Goal: Information Seeking & Learning: Understand process/instructions

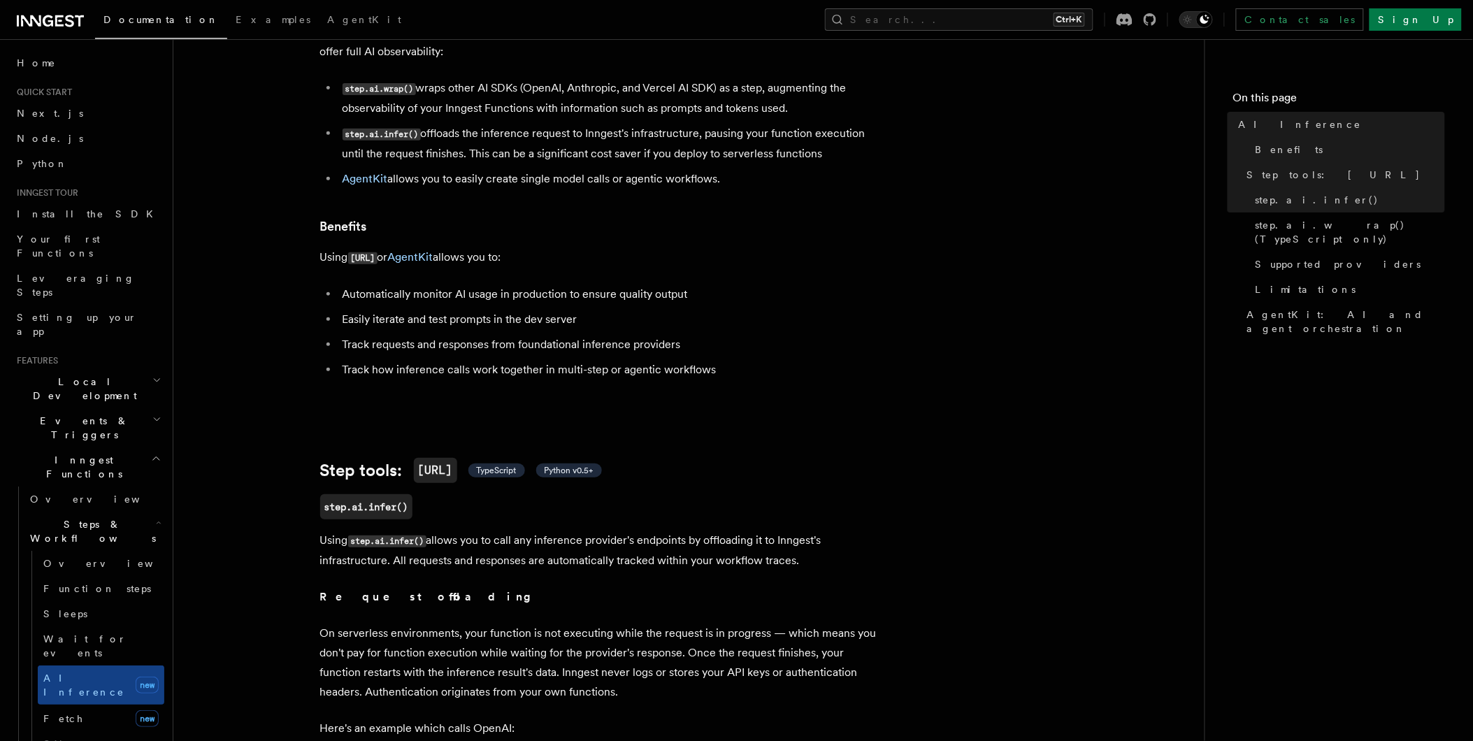
scroll to position [128, 0]
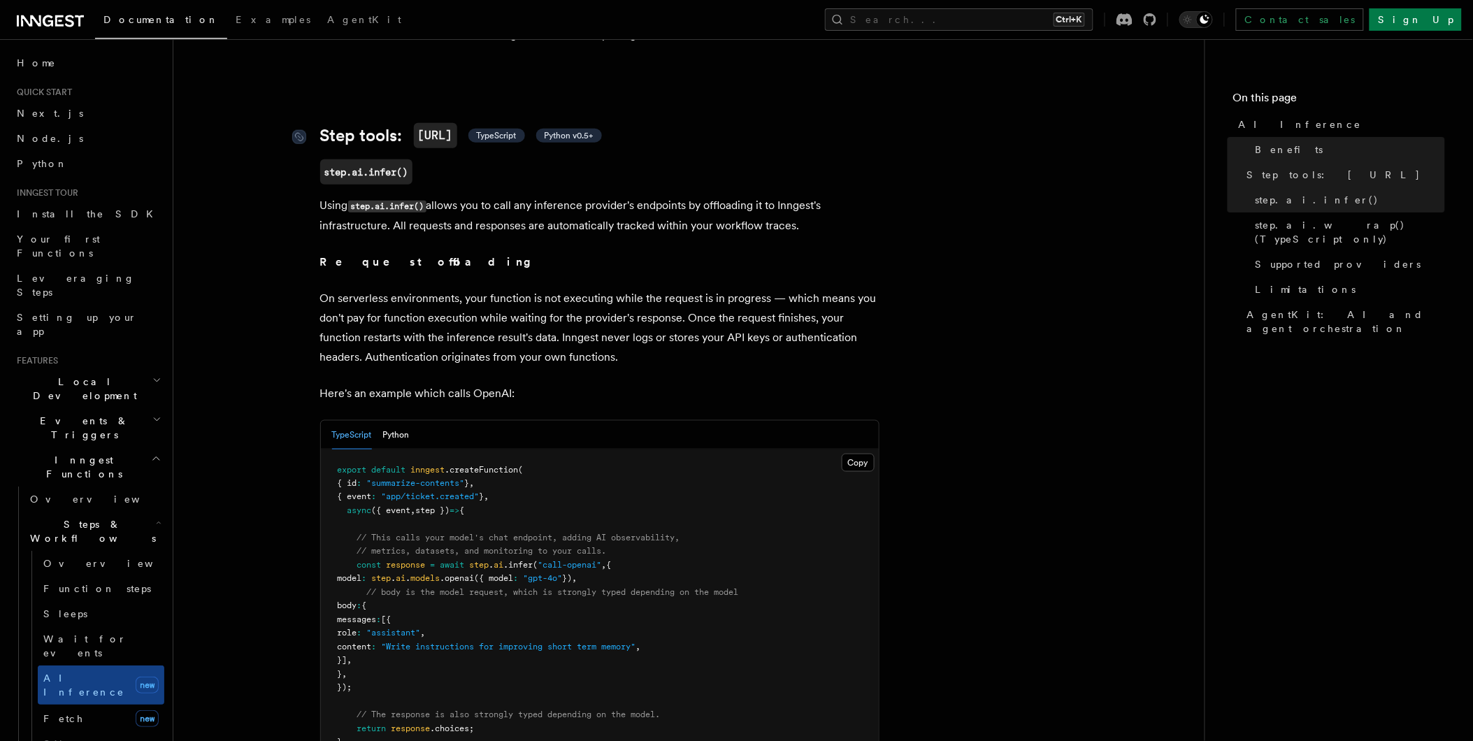
click at [508, 130] on span "TypeScript" at bounding box center [497, 135] width 40 height 11
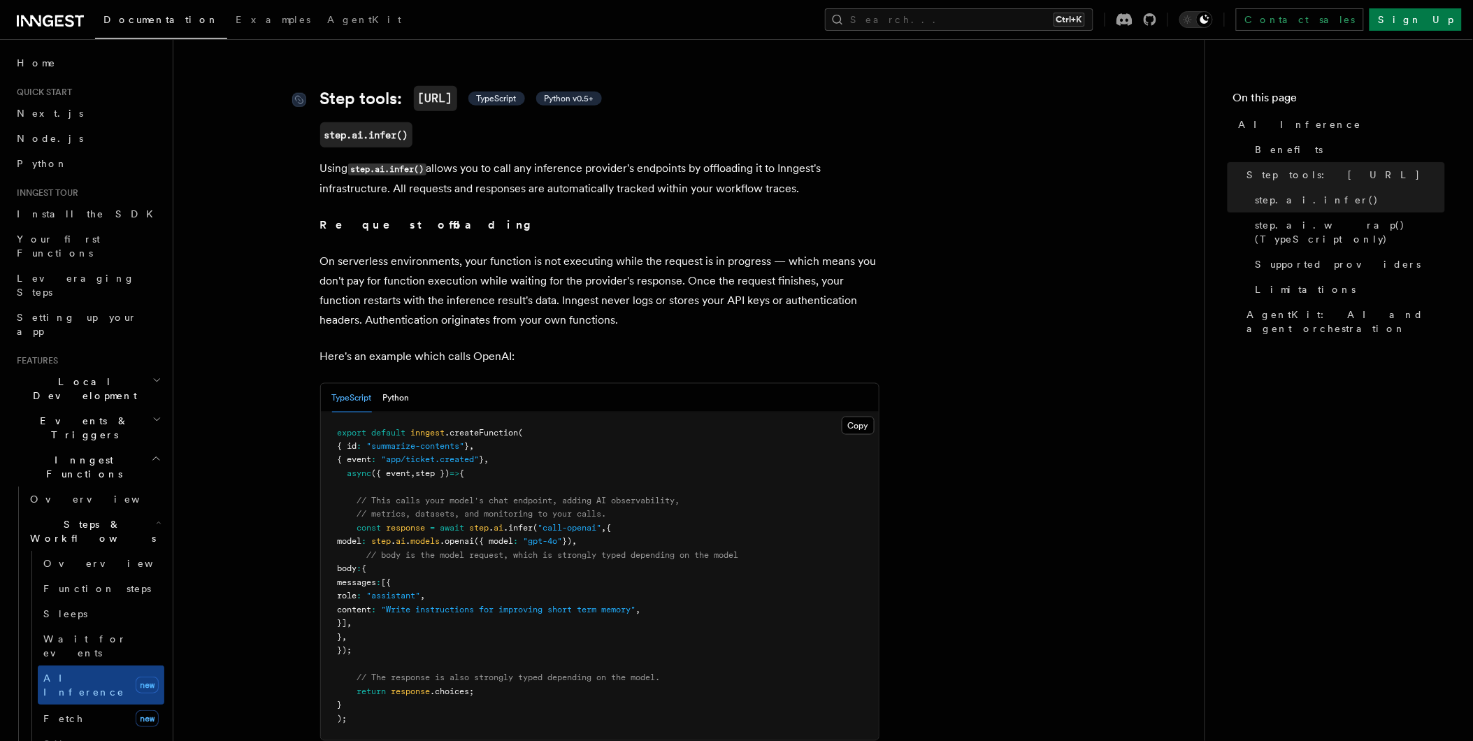
click at [512, 93] on span "TypeScript" at bounding box center [497, 98] width 40 height 11
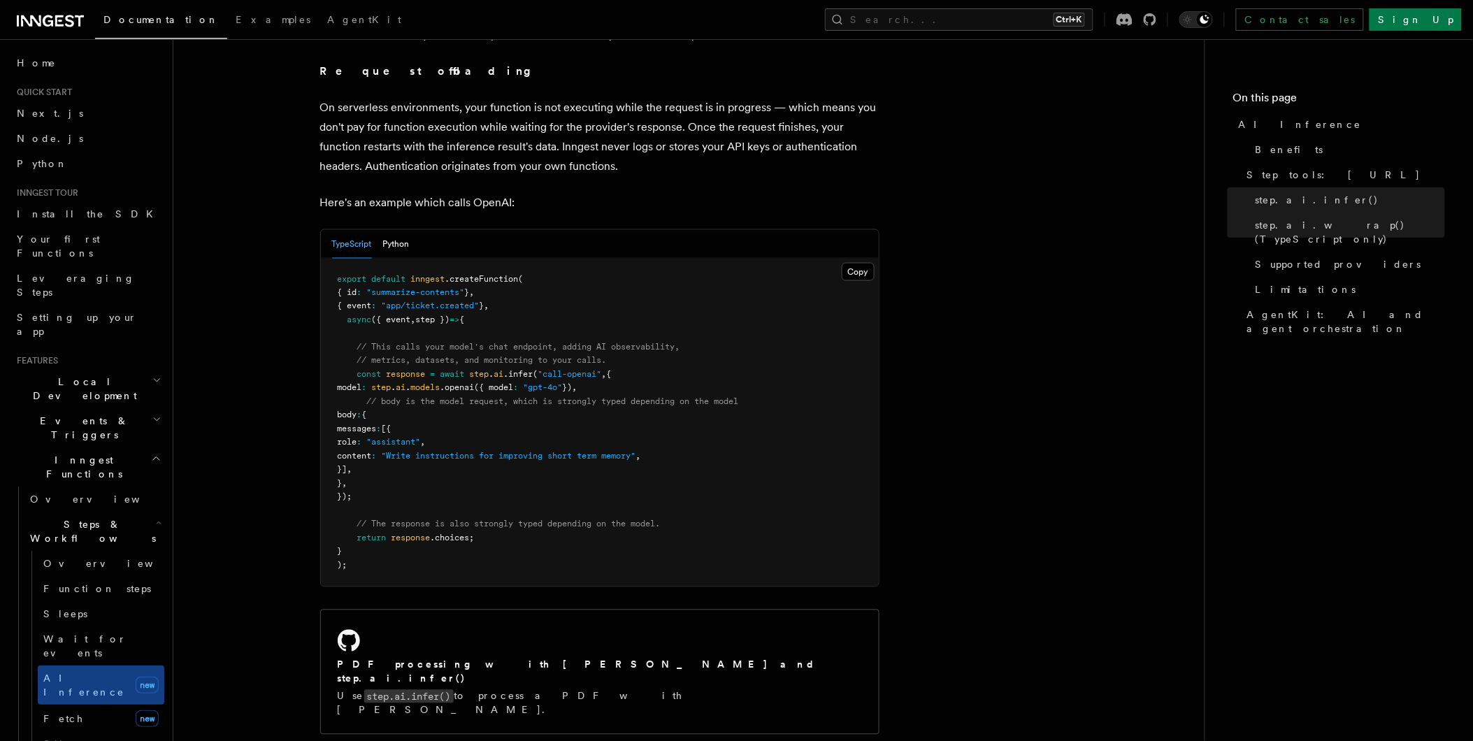
scroll to position [653, 0]
drag, startPoint x: 364, startPoint y: 394, endPoint x: 695, endPoint y: 463, distance: 337.8
click at [695, 463] on pre "export default inngest .createFunction ( { id : "summarize-contents" } , { even…" at bounding box center [600, 422] width 558 height 328
drag, startPoint x: 695, startPoint y: 463, endPoint x: 904, endPoint y: 418, distance: 213.8
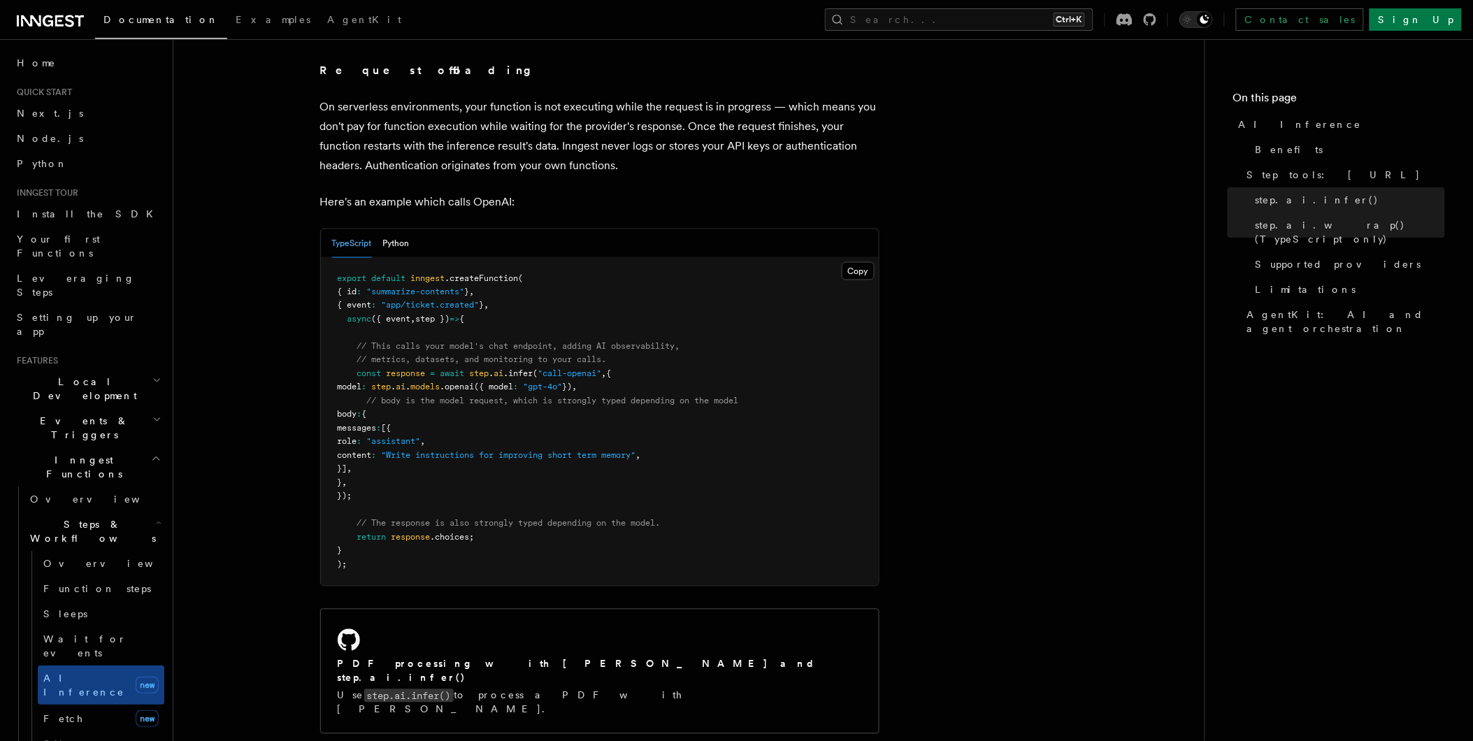
click at [475, 383] on span ".openai" at bounding box center [458, 388] width 34 height 10
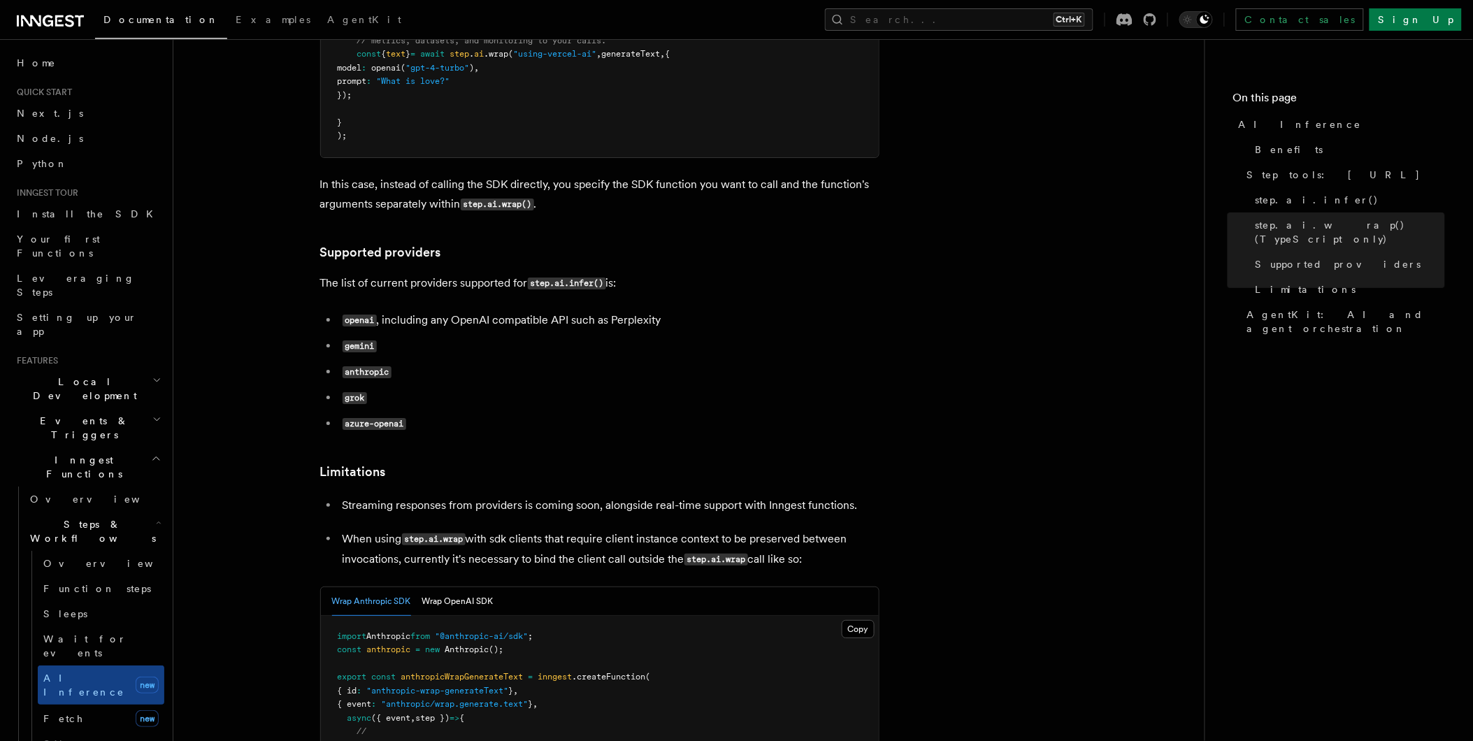
scroll to position [1664, 0]
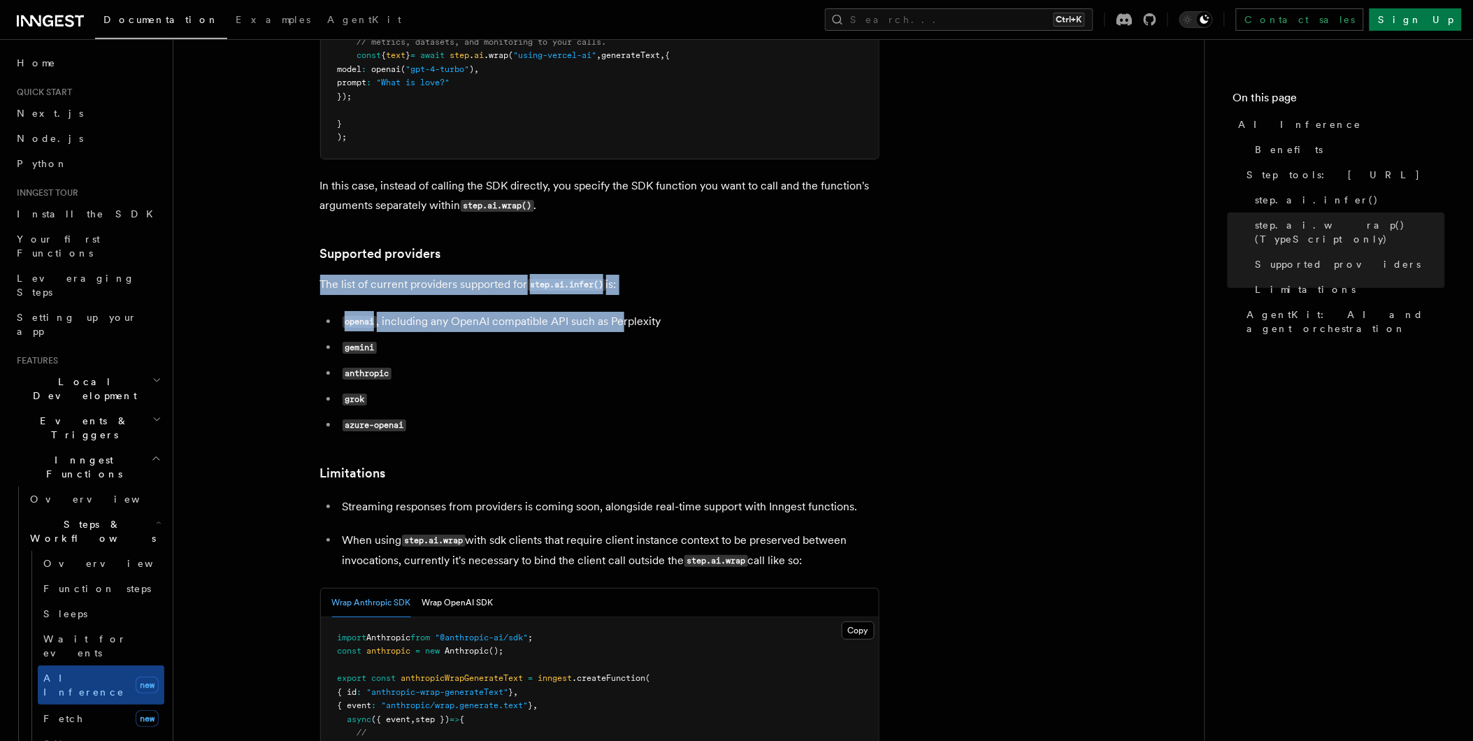
drag, startPoint x: 332, startPoint y: 219, endPoint x: 625, endPoint y: 250, distance: 294.6
drag, startPoint x: 625, startPoint y: 250, endPoint x: 576, endPoint y: 290, distance: 63.7
click at [576, 338] on li "gemini" at bounding box center [608, 348] width 541 height 20
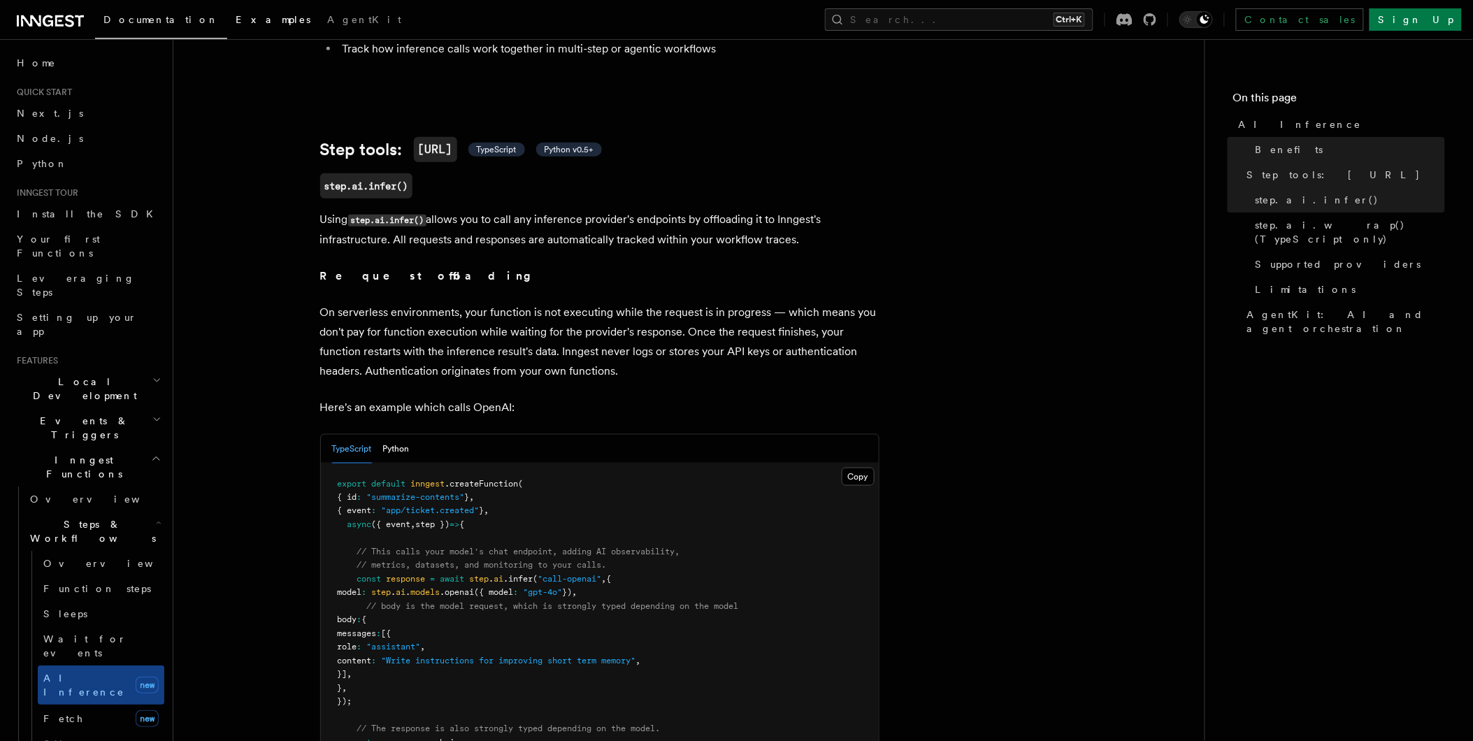
scroll to position [436, 0]
